Goal: Information Seeking & Learning: Learn about a topic

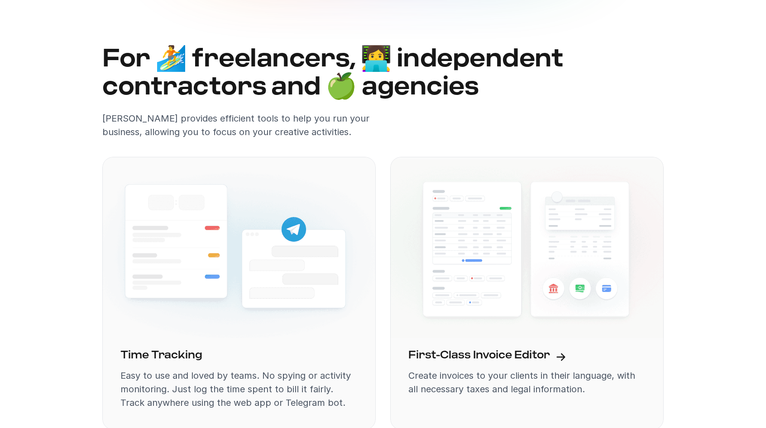
scroll to position [910, 0]
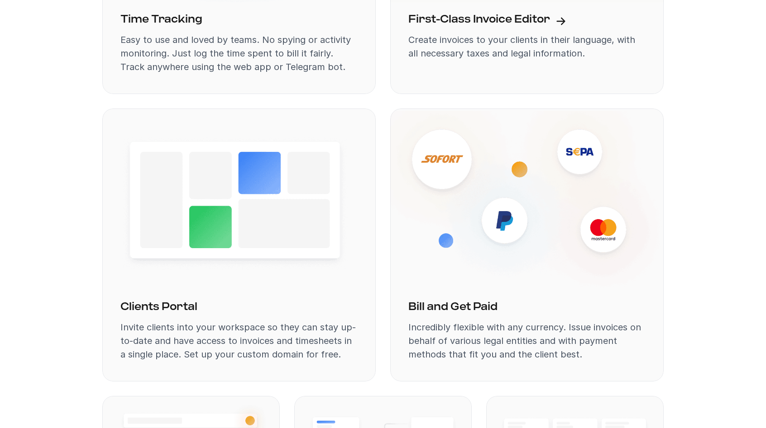
drag, startPoint x: 107, startPoint y: 85, endPoint x: 295, endPoint y: 86, distance: 188.2
click at [288, 86] on div "Time Tracking Easy to use and loved by teams. No spying or activity monitoring.…" at bounding box center [238, 50] width 273 height 90
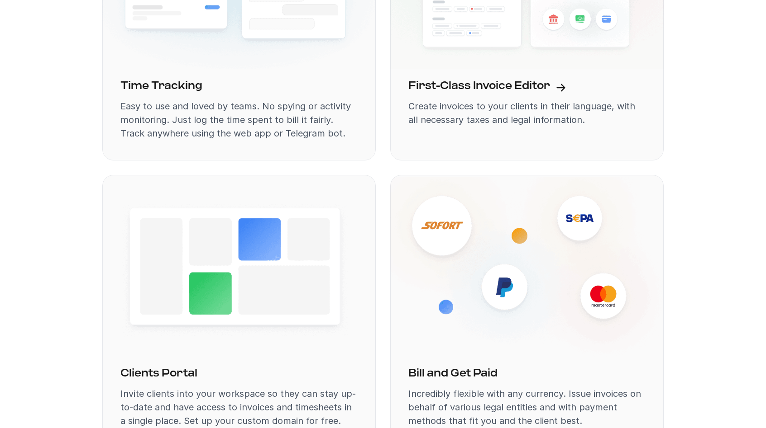
scroll to position [843, 0]
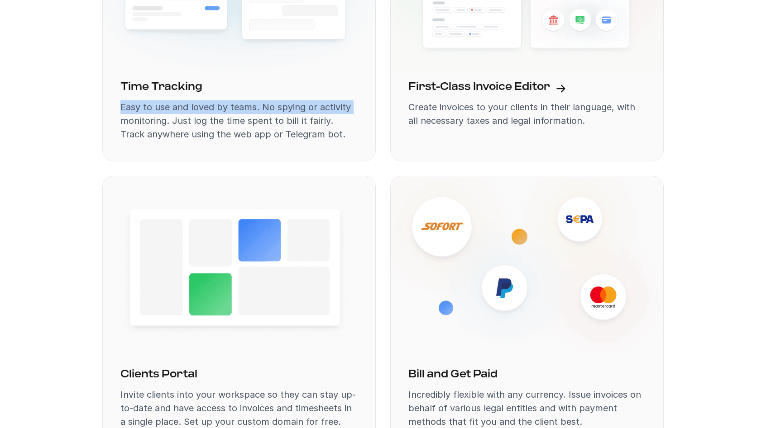
drag, startPoint x: 121, startPoint y: 104, endPoint x: 353, endPoint y: 106, distance: 231.7
click at [353, 106] on p "Easy to use and loved by teams. No spying or activity monitoring. Just log the …" at bounding box center [238, 120] width 237 height 41
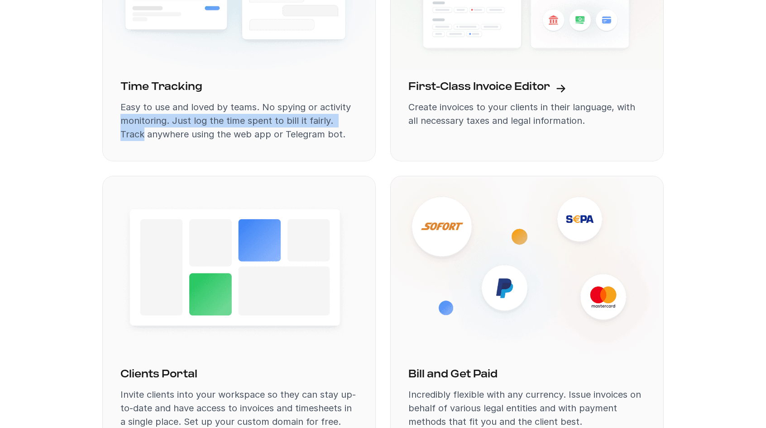
drag, startPoint x: 355, startPoint y: 117, endPoint x: 122, endPoint y: 118, distance: 233.0
click at [122, 118] on p "Easy to use and loved by teams. No spying or activity monitoring. Just log the …" at bounding box center [238, 120] width 237 height 41
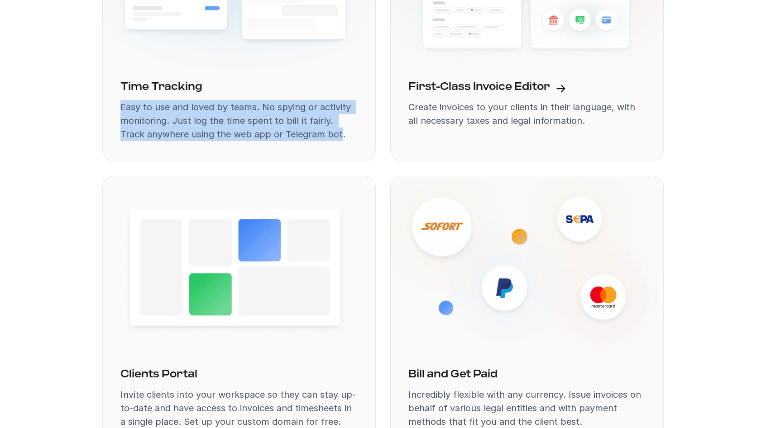
drag, startPoint x: 122, startPoint y: 107, endPoint x: 315, endPoint y: 135, distance: 195.3
click at [315, 135] on p "Easy to use and loved by teams. No spying or activity monitoring. Just log the …" at bounding box center [238, 120] width 237 height 41
drag, startPoint x: 315, startPoint y: 135, endPoint x: 121, endPoint y: 106, distance: 195.8
click at [121, 106] on p "Easy to use and loved by teams. No spying or activity monitoring. Just log the …" at bounding box center [238, 120] width 237 height 41
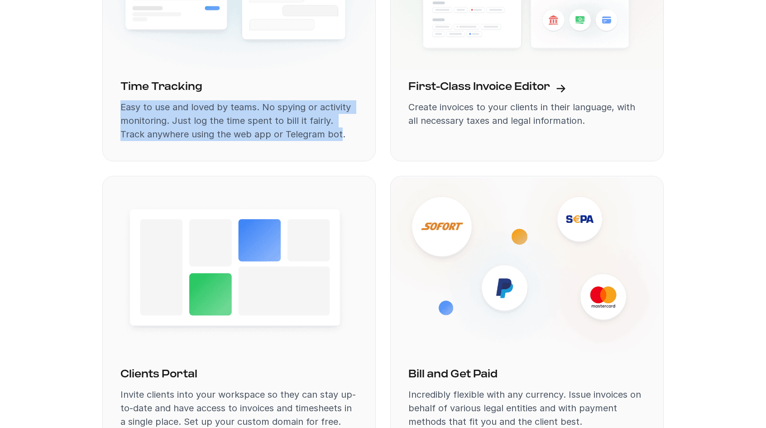
click at [121, 106] on p "Easy to use and loved by teams. No spying or activity monitoring. Just log the …" at bounding box center [238, 120] width 237 height 41
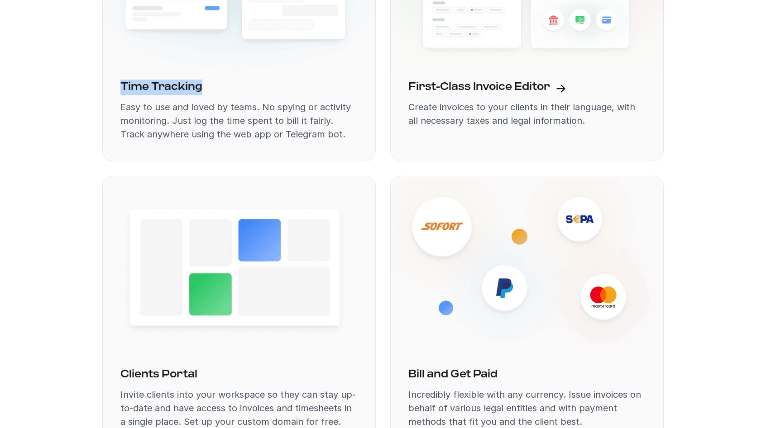
drag, startPoint x: 121, startPoint y: 89, endPoint x: 213, endPoint y: 88, distance: 91.4
click at [212, 88] on div "Time Tracking" at bounding box center [238, 87] width 237 height 15
click at [213, 88] on div "Time Tracking" at bounding box center [238, 87] width 237 height 15
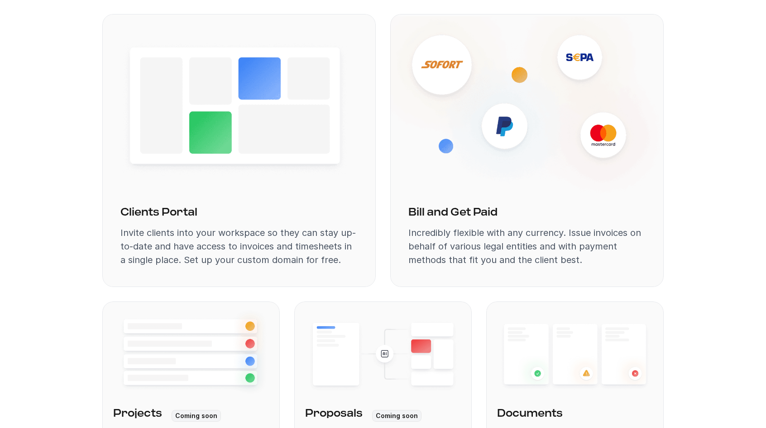
scroll to position [1049, 0]
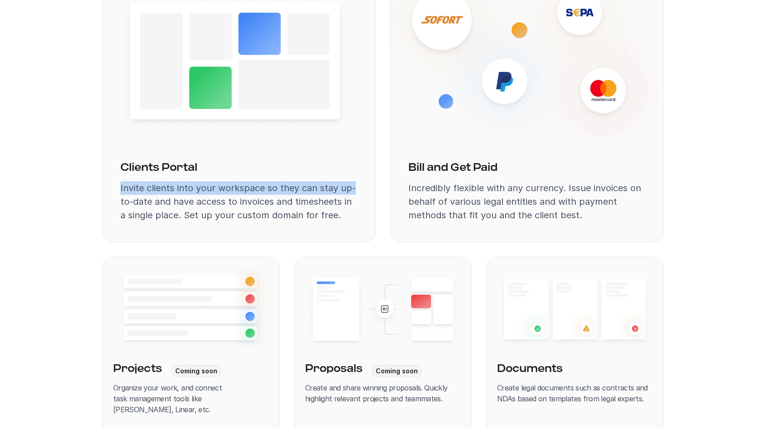
drag, startPoint x: 121, startPoint y: 188, endPoint x: 356, endPoint y: 186, distance: 234.8
click at [356, 186] on p "Invite clients into your workspace so they can stay up-to-date and have access …" at bounding box center [238, 201] width 237 height 41
drag, startPoint x: 310, startPoint y: 186, endPoint x: 152, endPoint y: 190, distance: 157.5
click at [166, 190] on p "Invite clients into your workspace so they can stay up-to-date and have access …" at bounding box center [238, 201] width 237 height 41
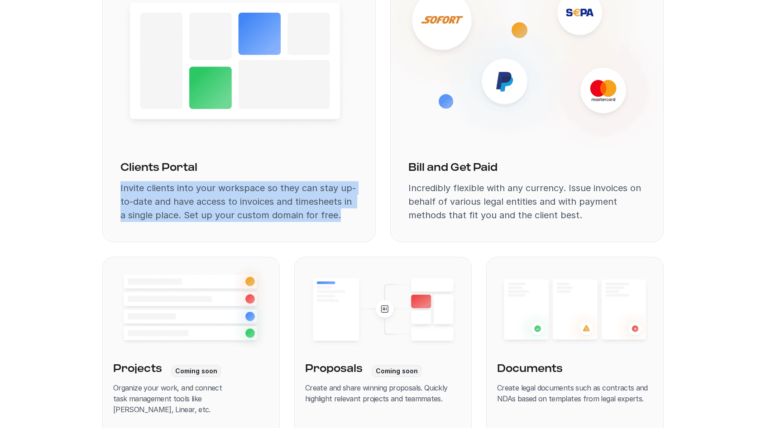
drag, startPoint x: 120, startPoint y: 187, endPoint x: 339, endPoint y: 215, distance: 220.8
click at [339, 215] on p "Invite clients into your workspace so they can stay up-to-date and have access …" at bounding box center [238, 201] width 237 height 41
drag, startPoint x: 307, startPoint y: 208, endPoint x: 119, endPoint y: 186, distance: 189.0
click at [119, 186] on div "Clients Portal Invite clients into your workspace so they can stay up-to-date a…" at bounding box center [238, 198] width 273 height 90
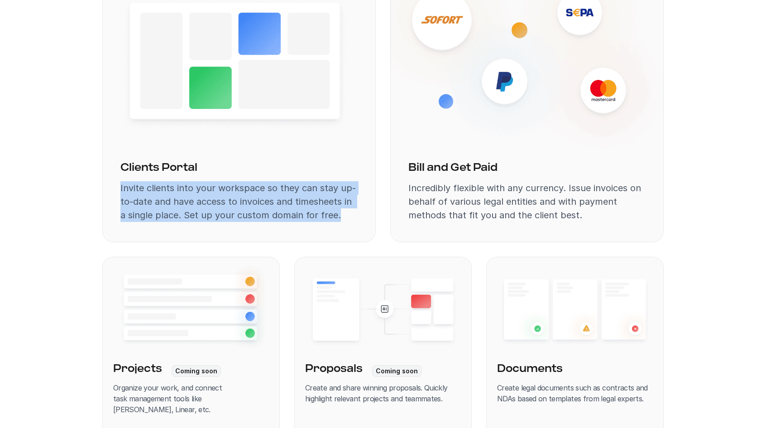
click at [119, 186] on div "Clients Portal Invite clients into your workspace so they can stay up-to-date a…" at bounding box center [238, 198] width 273 height 90
drag, startPoint x: 121, startPoint y: 186, endPoint x: 340, endPoint y: 215, distance: 220.8
click at [340, 215] on p "Invite clients into your workspace so they can stay up-to-date and have access …" at bounding box center [238, 201] width 237 height 41
click at [339, 215] on p "Invite clients into your workspace so they can stay up-to-date and have access …" at bounding box center [238, 201] width 237 height 41
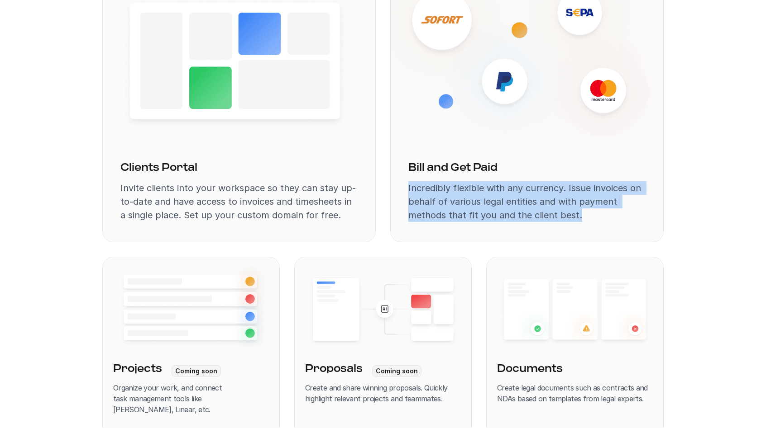
drag, startPoint x: 409, startPoint y: 186, endPoint x: 580, endPoint y: 214, distance: 173.8
click at [580, 214] on p "Incredibly flexible with any currency. Issue invoices on behalf of various lega…" at bounding box center [526, 201] width 237 height 41
drag, startPoint x: 576, startPoint y: 214, endPoint x: 409, endPoint y: 189, distance: 168.9
click at [409, 189] on p "Incredibly flexible with any currency. Issue invoices on behalf of various lega…" at bounding box center [526, 201] width 237 height 41
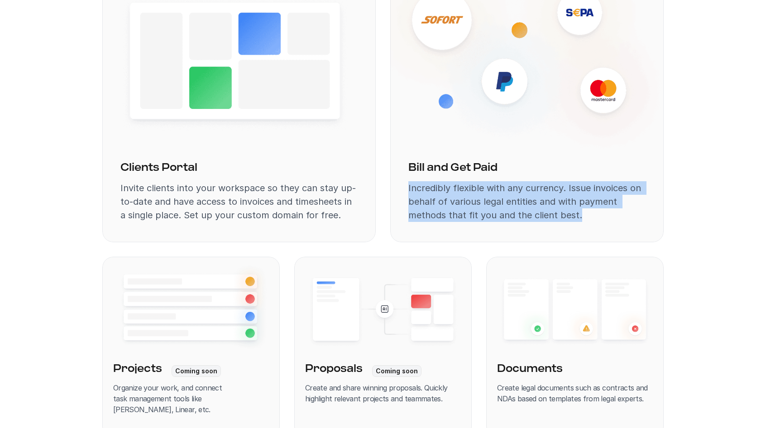
click at [409, 189] on p "Incredibly flexible with any currency. Issue invoices on behalf of various lega…" at bounding box center [526, 201] width 237 height 41
drag, startPoint x: 409, startPoint y: 186, endPoint x: 576, endPoint y: 214, distance: 169.2
click at [576, 214] on p "Incredibly flexible with any currency. Issue invoices on behalf of various lega…" at bounding box center [526, 201] width 237 height 41
drag, startPoint x: 577, startPoint y: 214, endPoint x: 405, endPoint y: 184, distance: 175.0
click at [405, 184] on div "Bill and Get Paid Incredibly flexible with any currency. Issue invoices on beha…" at bounding box center [526, 198] width 273 height 90
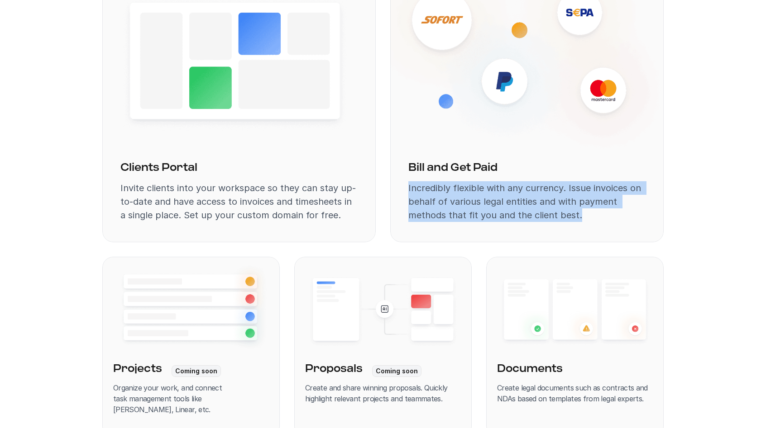
click at [405, 184] on div "Bill and Get Paid Incredibly flexible with any currency. Issue invoices on beha…" at bounding box center [526, 198] width 273 height 90
drag, startPoint x: 408, startPoint y: 184, endPoint x: 577, endPoint y: 217, distance: 173.0
click at [577, 217] on div "Bill and Get Paid Incredibly flexible with any currency. Issue invoices on beha…" at bounding box center [526, 198] width 273 height 90
click at [577, 217] on p "Incredibly flexible with any currency. Issue invoices on behalf of various lega…" at bounding box center [526, 201] width 237 height 41
drag, startPoint x: 577, startPoint y: 217, endPoint x: 409, endPoint y: 189, distance: 170.7
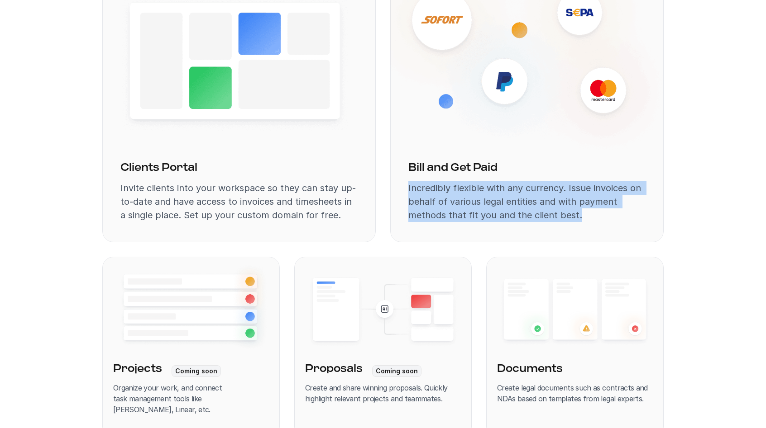
click at [409, 189] on p "Incredibly flexible with any currency. Issue invoices on behalf of various lega…" at bounding box center [526, 201] width 237 height 41
drag, startPoint x: 409, startPoint y: 187, endPoint x: 581, endPoint y: 215, distance: 174.7
click at [581, 215] on p "Incredibly flexible with any currency. Issue invoices on behalf of various lega…" at bounding box center [526, 201] width 237 height 41
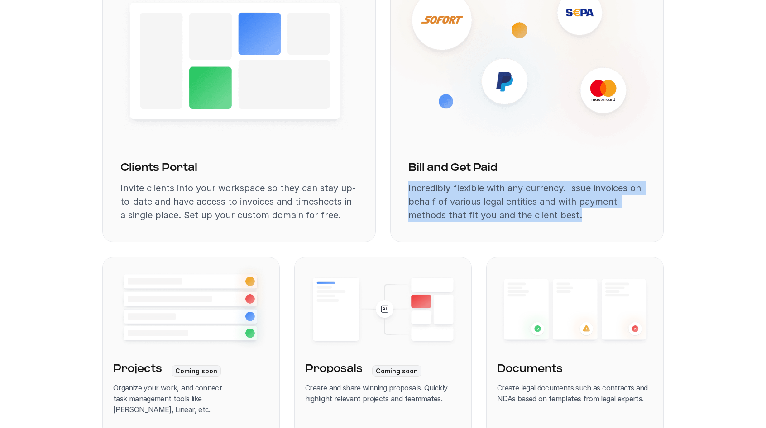
drag, startPoint x: 581, startPoint y: 215, endPoint x: 403, endPoint y: 186, distance: 180.7
click at [403, 186] on div "Bill and Get Paid Incredibly flexible with any currency. Issue invoices on beha…" at bounding box center [526, 198] width 273 height 90
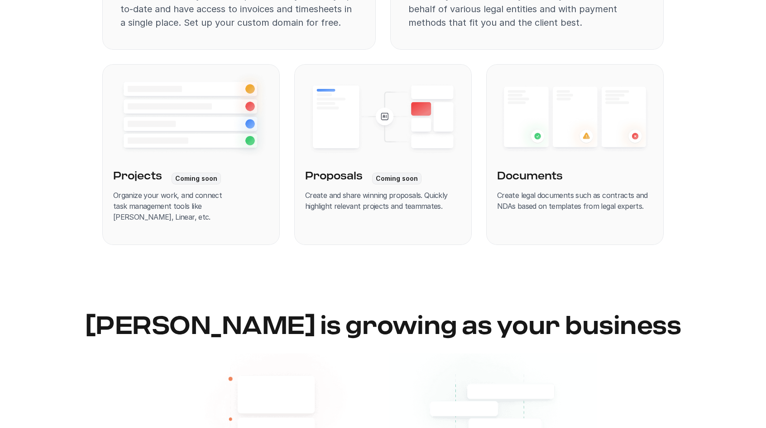
scroll to position [1250, 0]
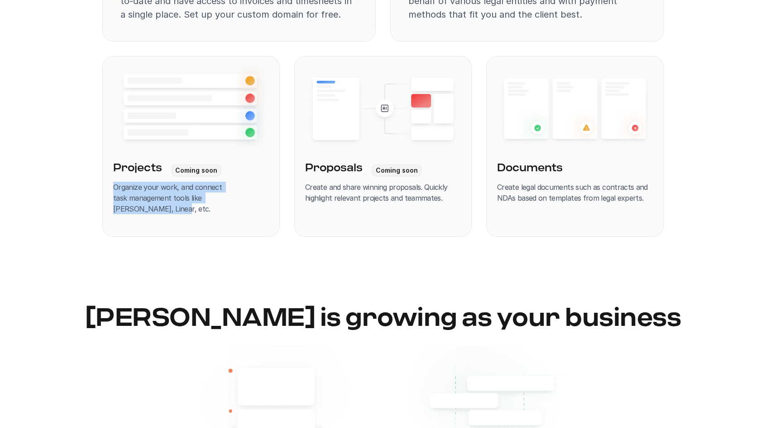
drag, startPoint x: 111, startPoint y: 186, endPoint x: 264, endPoint y: 198, distance: 153.5
click at [264, 198] on link "Projects Coming soon Organize your work, and connect task management tools like…" at bounding box center [190, 146] width 177 height 181
click at [264, 198] on p "Organize your work, and connect task management tools like [PERSON_NAME], Linea…" at bounding box center [191, 198] width 156 height 33
drag, startPoint x: 264, startPoint y: 198, endPoint x: 112, endPoint y: 188, distance: 151.9
click at [112, 188] on link "Projects Coming soon Organize your work, and connect task management tools like…" at bounding box center [190, 146] width 177 height 181
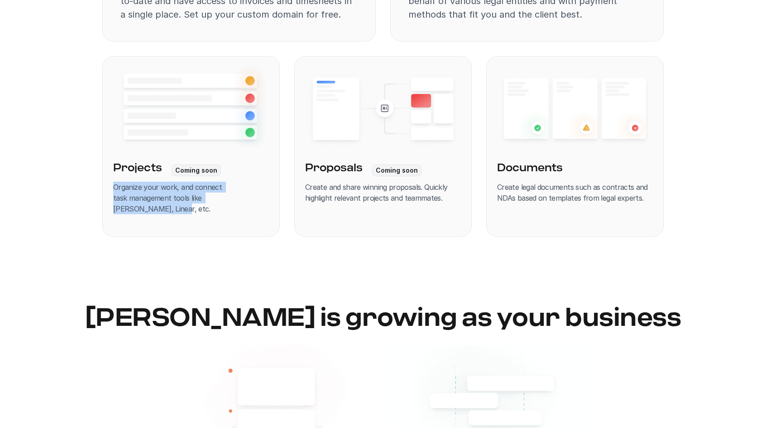
click at [112, 188] on link "Projects Coming soon Organize your work, and connect task management tools like…" at bounding box center [190, 146] width 177 height 181
drag, startPoint x: 114, startPoint y: 188, endPoint x: 269, endPoint y: 197, distance: 155.5
click at [269, 197] on link "Projects Coming soon Organize your work, and connect task management tools like…" at bounding box center [190, 146] width 177 height 181
drag, startPoint x: 305, startPoint y: 187, endPoint x: 441, endPoint y: 196, distance: 136.0
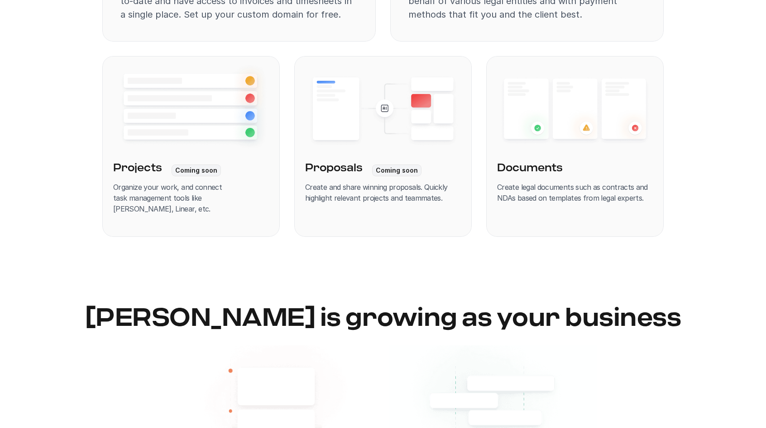
click at [441, 196] on p "Create and share winning proposals. Quickly highlight relevant projects and tea…" at bounding box center [383, 193] width 156 height 22
drag, startPoint x: 440, startPoint y: 196, endPoint x: 305, endPoint y: 189, distance: 135.9
click at [305, 189] on p "Create and share winning proposals. Quickly highlight relevant projects and tea…" at bounding box center [383, 193] width 156 height 22
click at [305, 189] on link "Proposals Coming soon Create and share winning proposals. Quickly highlight rel…" at bounding box center [382, 146] width 177 height 181
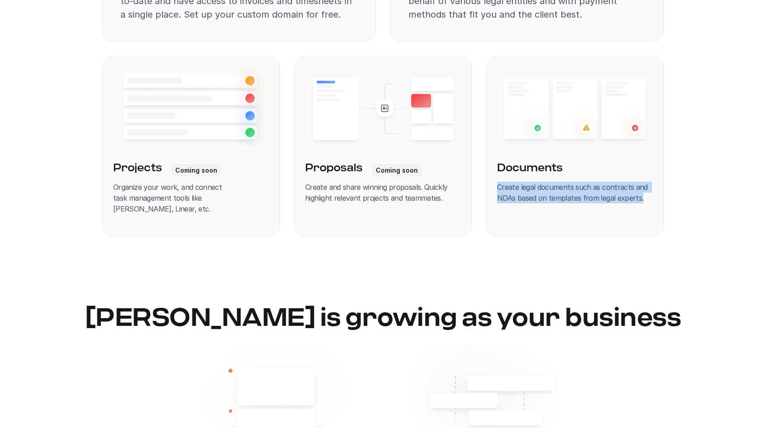
drag, startPoint x: 496, startPoint y: 186, endPoint x: 646, endPoint y: 197, distance: 150.2
click at [646, 197] on p "Create legal documents such as contracts and NDAs based on templates from legal…" at bounding box center [575, 193] width 156 height 22
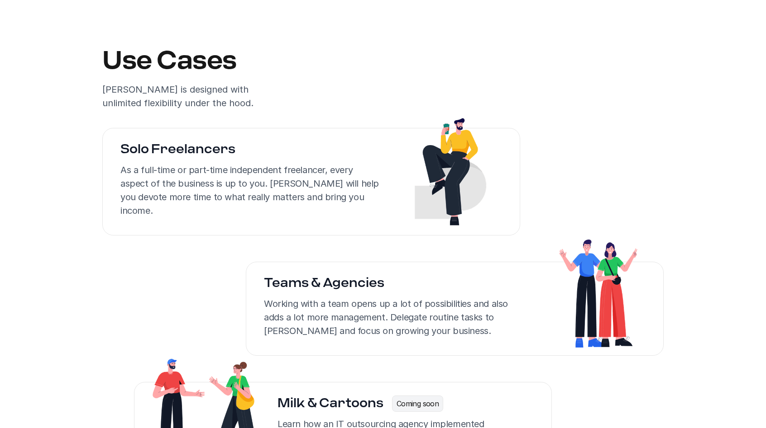
scroll to position [1753, 0]
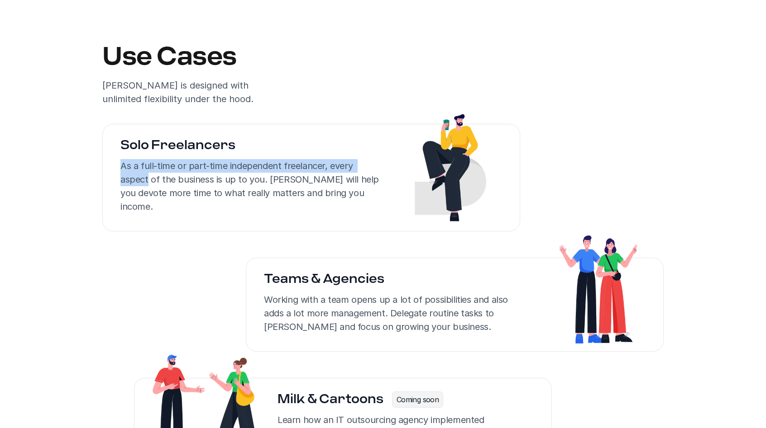
drag, startPoint x: 121, startPoint y: 176, endPoint x: 381, endPoint y: 178, distance: 260.2
click at [381, 178] on p "As a full-time or part-time independent freelancer, every aspect of the busines…" at bounding box center [251, 186] width 262 height 54
drag, startPoint x: 381, startPoint y: 178, endPoint x: 122, endPoint y: 185, distance: 259.4
click at [122, 185] on p "As a full-time or part-time independent freelancer, every aspect of the busines…" at bounding box center [251, 186] width 262 height 54
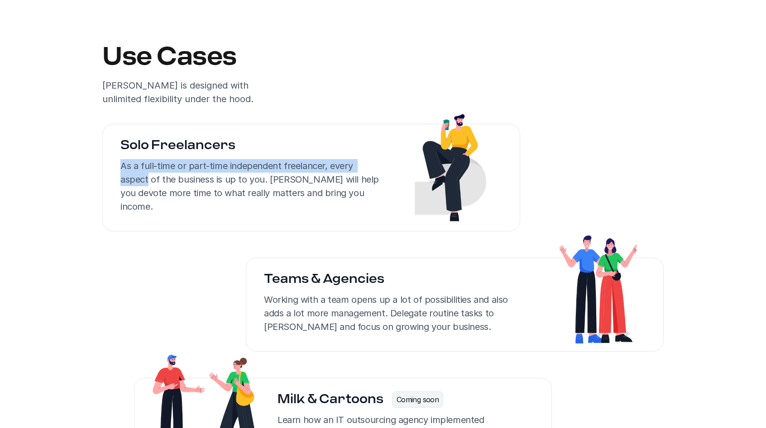
click at [122, 180] on p "As a full-time or part-time independent freelancer, every aspect of the busines…" at bounding box center [251, 186] width 262 height 54
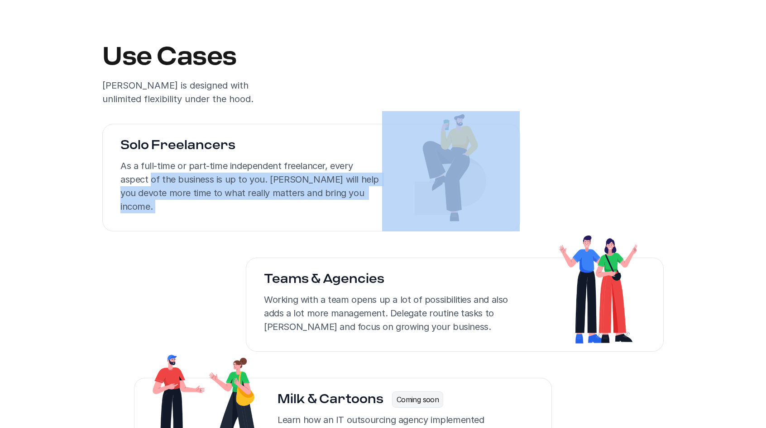
drag, startPoint x: 121, startPoint y: 194, endPoint x: 390, endPoint y: 191, distance: 268.8
click at [390, 191] on div "Solo Freelancers As a full-time or part-time independent freelancer, every aspe…" at bounding box center [311, 171] width 418 height 120
click at [390, 191] on img at bounding box center [451, 171] width 138 height 120
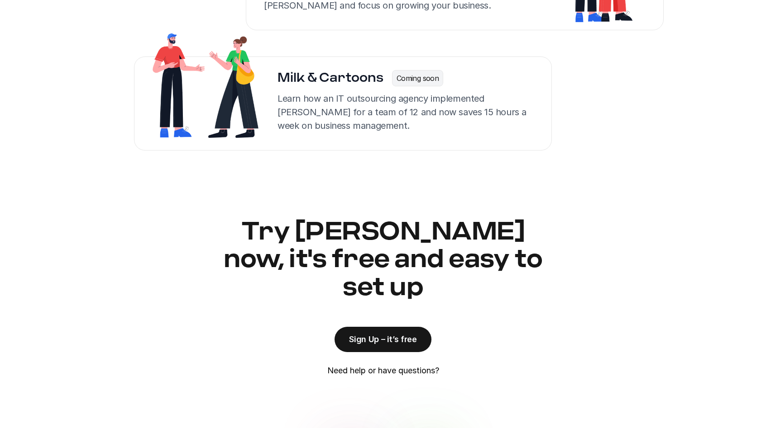
scroll to position [2089, 0]
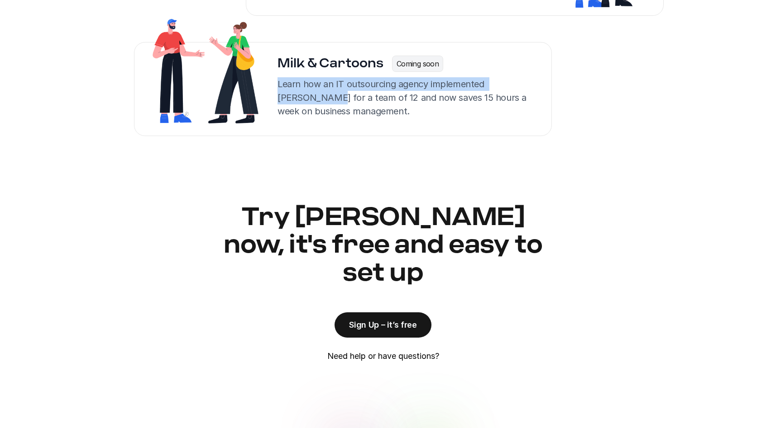
drag, startPoint x: 278, startPoint y: 82, endPoint x: 538, endPoint y: 87, distance: 259.8
click at [538, 87] on div "Milk & Cartoons Coming soon Learn how an IT outsourcing agency implemented [PER…" at bounding box center [412, 89] width 280 height 94
drag, startPoint x: 538, startPoint y: 87, endPoint x: 278, endPoint y: 84, distance: 259.7
click at [278, 84] on div "Milk & Cartoons Coming soon Learn how an IT outsourcing agency implemented [PER…" at bounding box center [412, 89] width 280 height 94
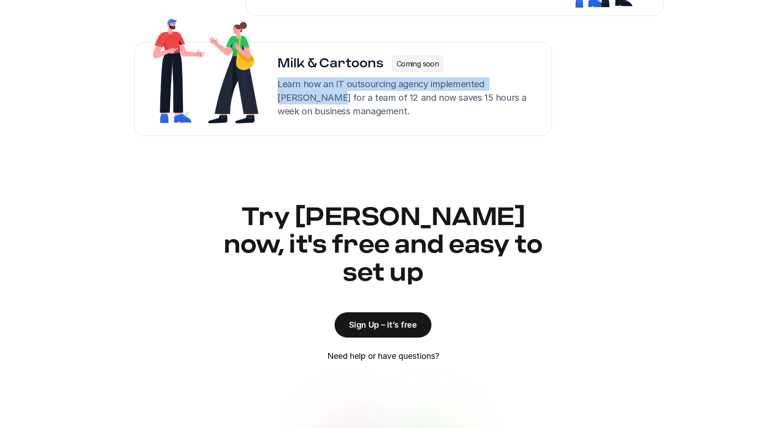
click at [278, 84] on p "Learn how an IT outsourcing agency implemented [PERSON_NAME] for a team of 12 a…" at bounding box center [407, 97] width 260 height 41
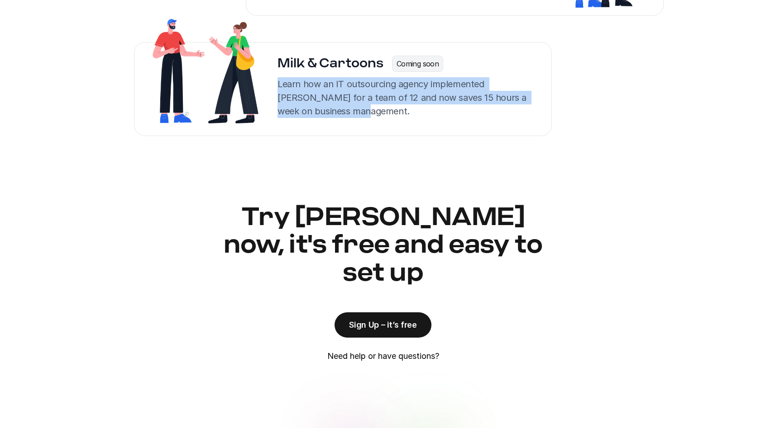
drag
click at [354, 117] on p "Learn how an IT outsourcing agency implemented [PERSON_NAME] for a team of 12 a…" at bounding box center [407, 97] width 260 height 41
click at [348, 117] on div at bounding box center [348, 117] width 0 height 0
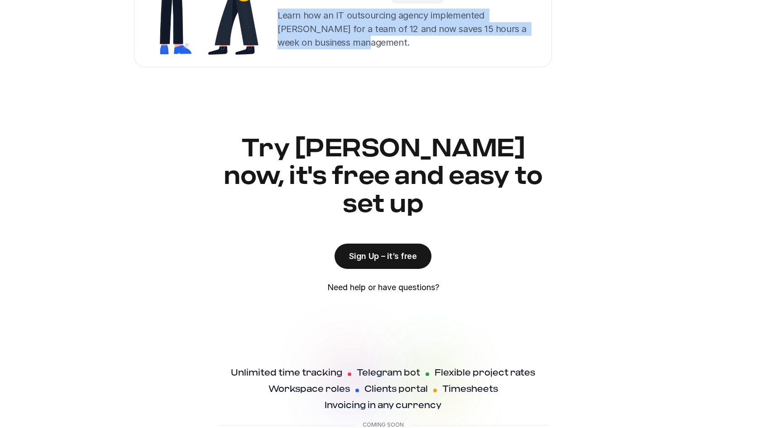
scroll to position [2170, 0]
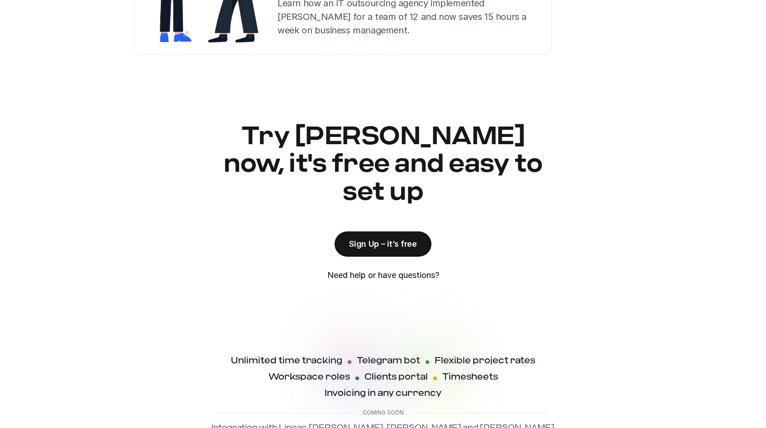
click at [287, 130] on h2 "Try [PERSON_NAME] now, it's free and easy to set up" at bounding box center [382, 165] width 325 height 84
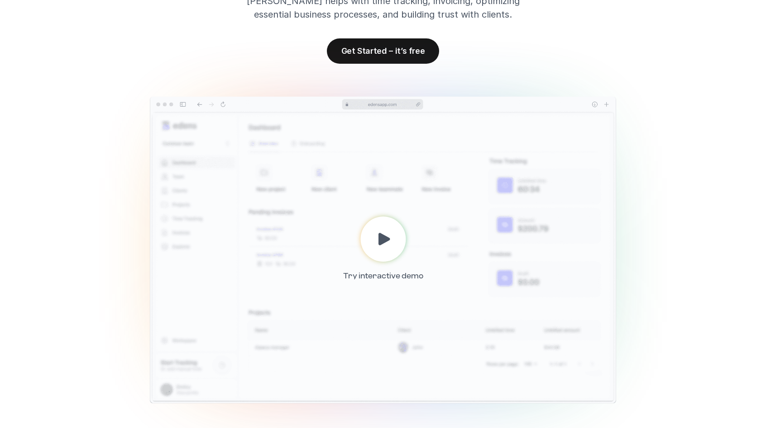
scroll to position [0, 0]
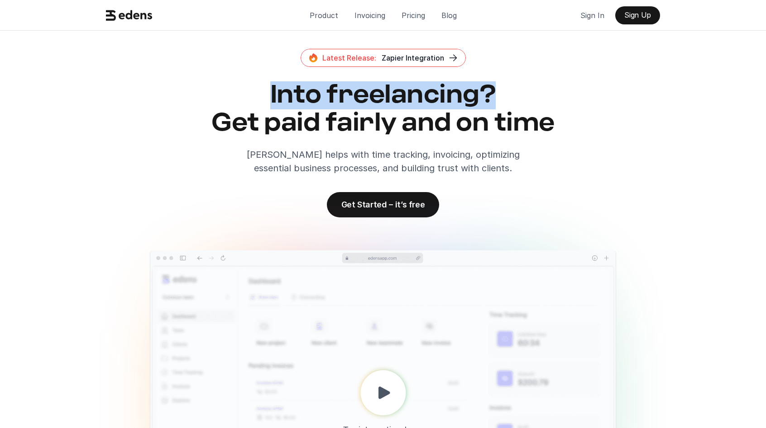
drag, startPoint x: 273, startPoint y: 94, endPoint x: 494, endPoint y: 97, distance: 220.4
click at [493, 97] on h2 "Into freelancing? Get paid fairly and on time" at bounding box center [382, 109] width 561 height 56
drag, startPoint x: 493, startPoint y: 97, endPoint x: 271, endPoint y: 96, distance: 222.6
click at [271, 96] on h2 "Into freelancing? Get paid fairly and on time" at bounding box center [382, 109] width 561 height 56
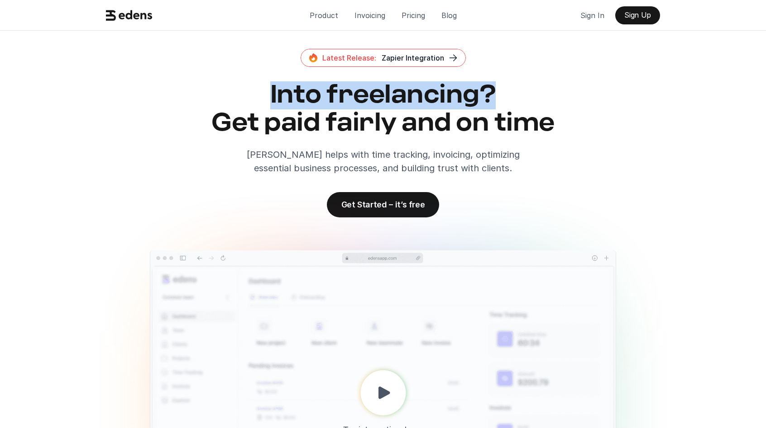
click at [271, 96] on h2 "Into freelancing? Get paid fairly and on time" at bounding box center [382, 109] width 561 height 56
click at [488, 98] on h2 "Into freelancing? Get paid fairly and on time" at bounding box center [382, 109] width 561 height 56
